Goal: Connect with others: Connect with others

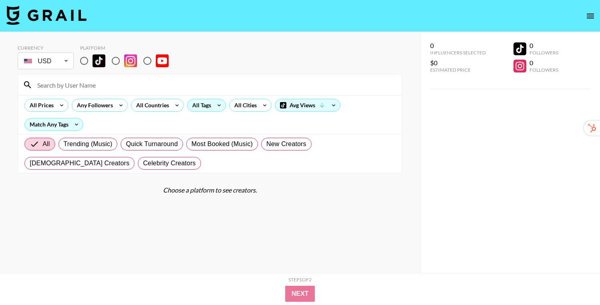
click at [199, 110] on div "All Tags" at bounding box center [200, 105] width 25 height 12
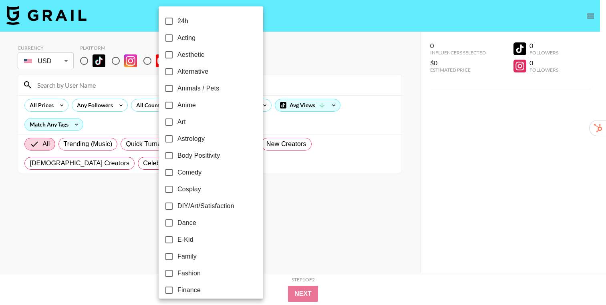
drag, startPoint x: 121, startPoint y: 89, endPoint x: 115, endPoint y: 84, distance: 8.0
click at [121, 89] on div at bounding box center [303, 152] width 606 height 305
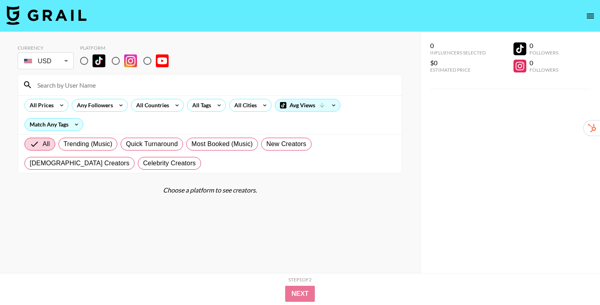
click at [85, 64] on input "radio" at bounding box center [84, 60] width 17 height 17
radio input "true"
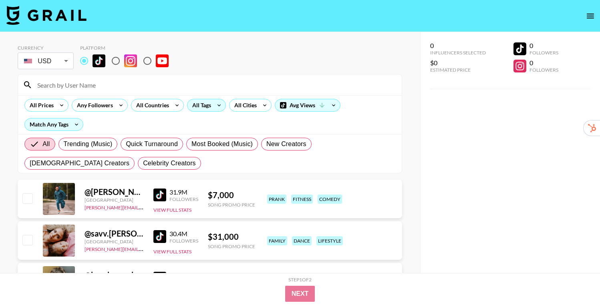
click at [206, 101] on div "All Tags" at bounding box center [200, 105] width 25 height 12
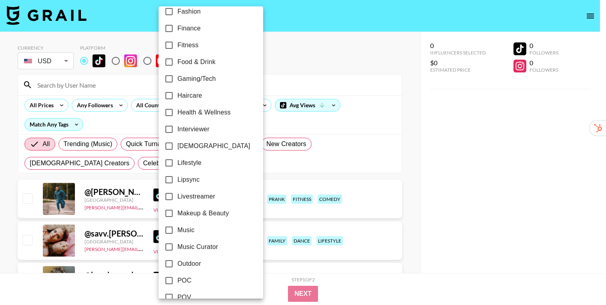
scroll to position [270, 0]
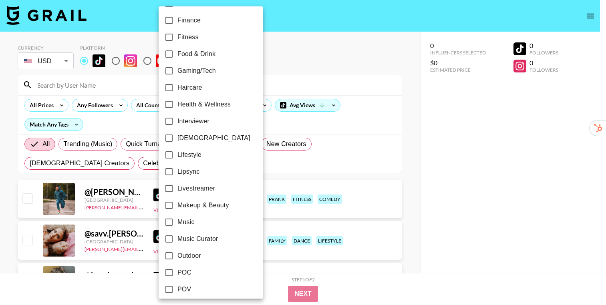
click at [189, 224] on span "Music" at bounding box center [186, 223] width 17 height 10
click at [178, 224] on input "Music" at bounding box center [169, 222] width 17 height 17
checkbox input "true"
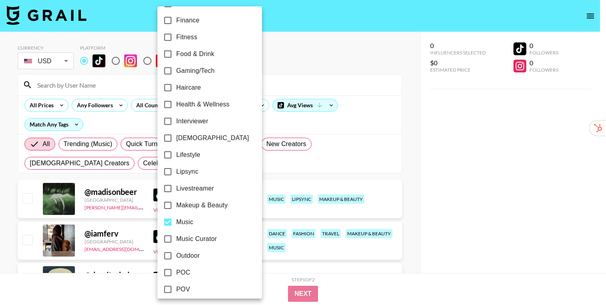
click at [192, 240] on span "Music Curator" at bounding box center [196, 239] width 41 height 10
click at [176, 240] on input "Music Curator" at bounding box center [167, 239] width 17 height 17
checkbox input "true"
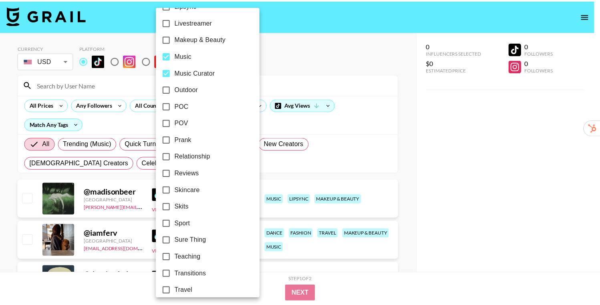
scroll to position [459, 0]
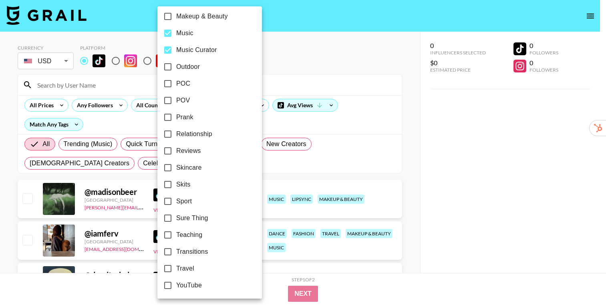
click at [429, 157] on div at bounding box center [303, 152] width 606 height 305
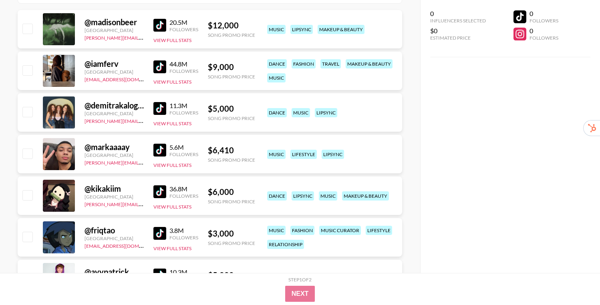
scroll to position [171, 0]
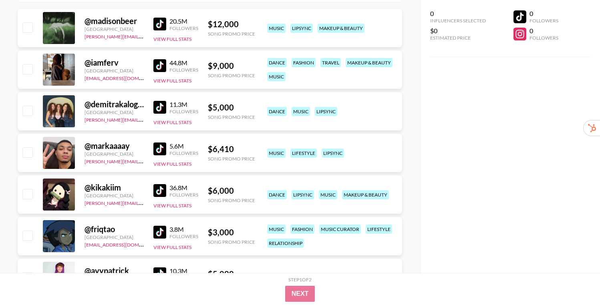
click at [152, 229] on div "@ friqtao France [PERSON_NAME][EMAIL_ADDRESS][PERSON_NAME][DOMAIN_NAME] 3.8M Fo…" at bounding box center [210, 236] width 385 height 38
click at [157, 231] on img at bounding box center [159, 232] width 13 height 13
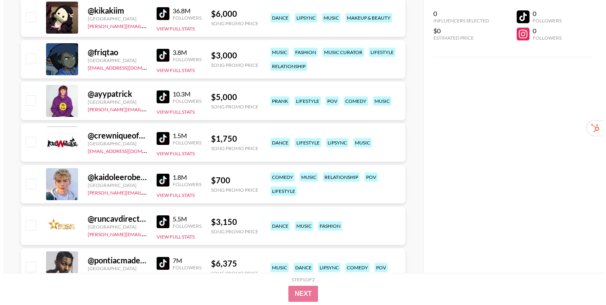
scroll to position [0, 0]
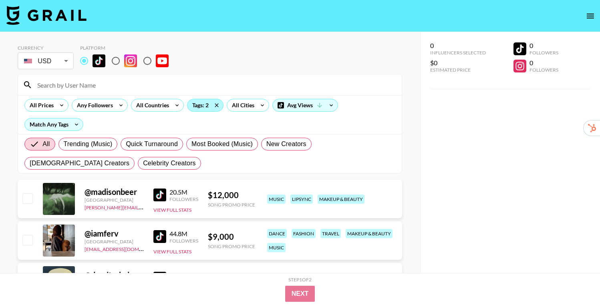
click at [192, 107] on div "Tags: 2" at bounding box center [206, 105] width 36 height 12
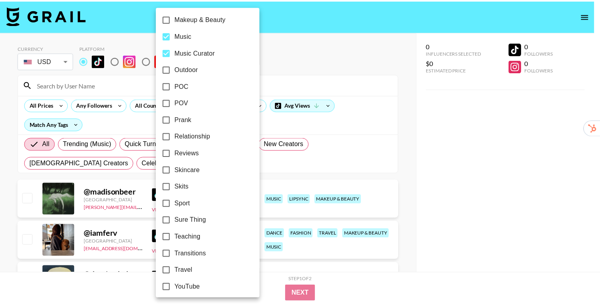
scroll to position [448, 0]
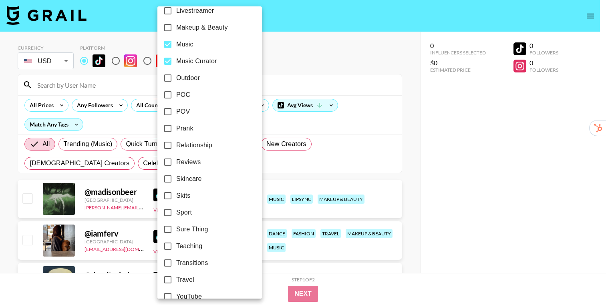
click at [195, 44] on label "Music" at bounding box center [204, 44] width 90 height 17
click at [176, 44] on input "Music" at bounding box center [167, 44] width 17 height 17
checkbox input "false"
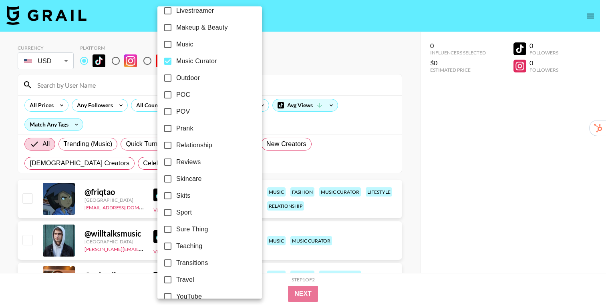
click at [400, 155] on div at bounding box center [303, 152] width 606 height 305
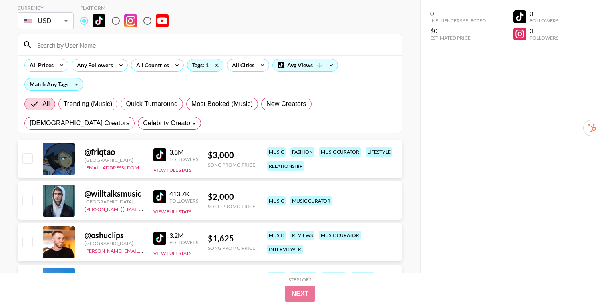
scroll to position [109, 0]
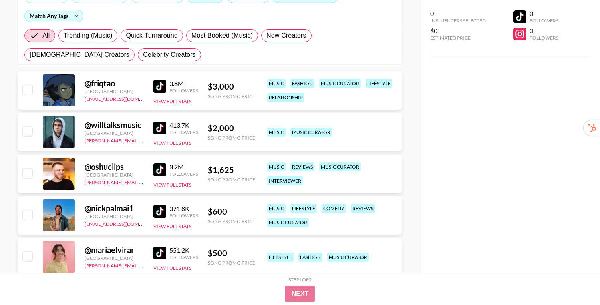
click at [158, 169] on img at bounding box center [159, 169] width 13 height 13
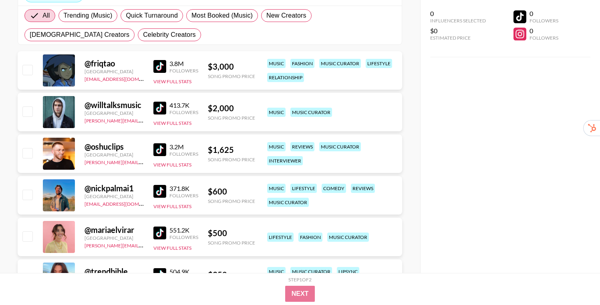
scroll to position [133, 0]
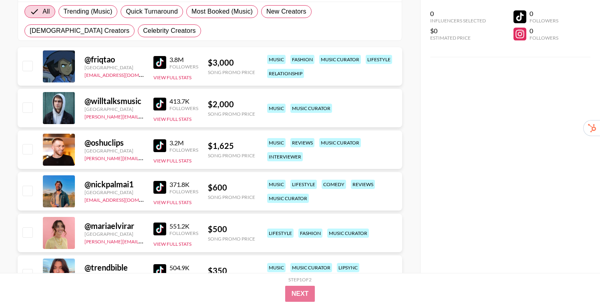
click at [158, 189] on img at bounding box center [159, 187] width 13 height 13
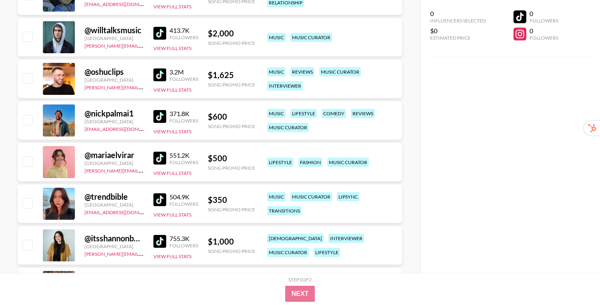
scroll to position [209, 0]
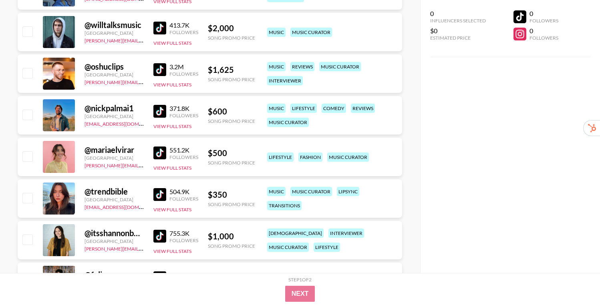
click at [156, 195] on img at bounding box center [159, 194] width 13 height 13
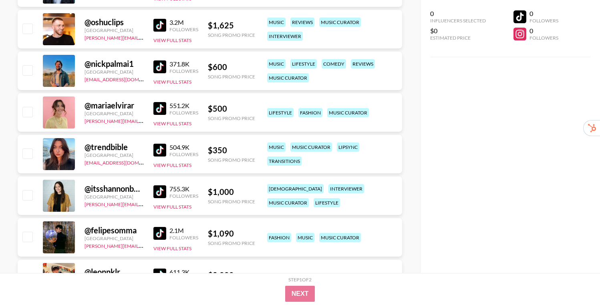
scroll to position [274, 0]
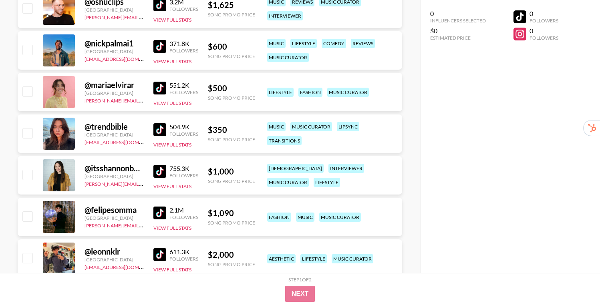
click at [154, 172] on img at bounding box center [159, 171] width 13 height 13
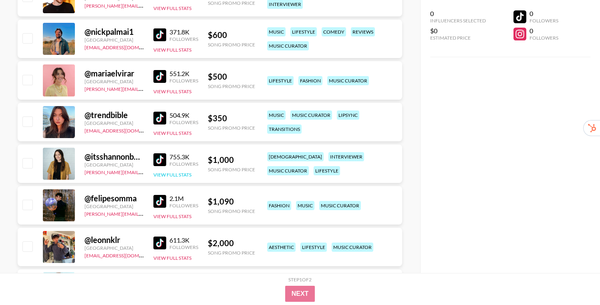
scroll to position [287, 0]
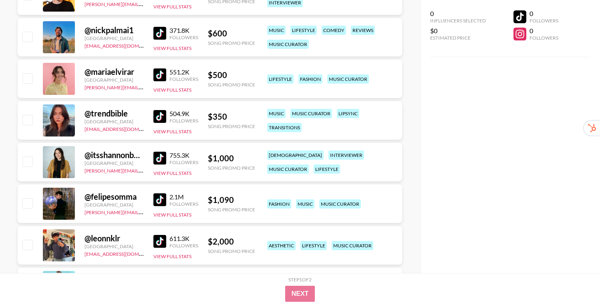
click at [153, 200] on img at bounding box center [159, 200] width 13 height 13
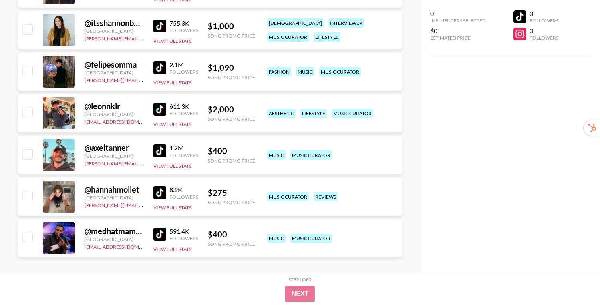
scroll to position [426, 0]
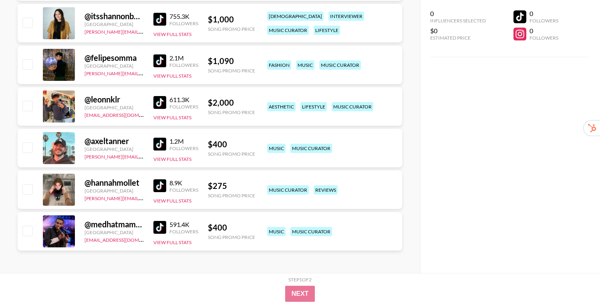
click at [161, 185] on img at bounding box center [159, 186] width 13 height 13
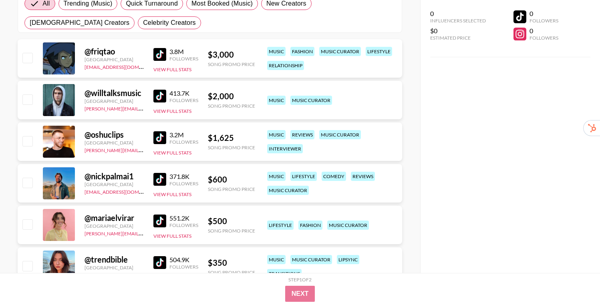
scroll to position [140, 0]
